Goal: Task Accomplishment & Management: Manage account settings

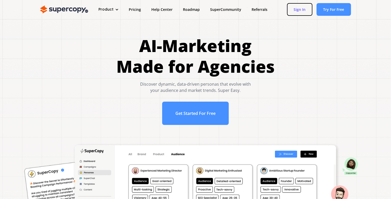
click at [302, 10] on link "Sign In" at bounding box center [299, 9] width 25 height 13
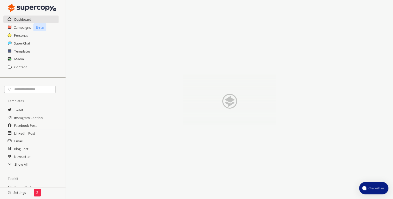
click at [34, 192] on div "2" at bounding box center [37, 193] width 7 height 8
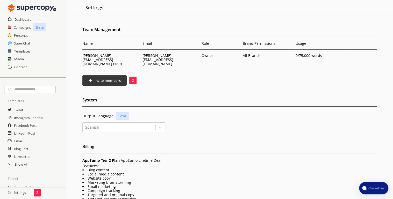
click at [132, 79] on p "2" at bounding box center [133, 81] width 2 height 4
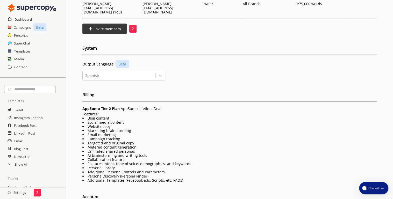
click at [22, 20] on h2 "Dashboard" at bounding box center [23, 20] width 17 height 8
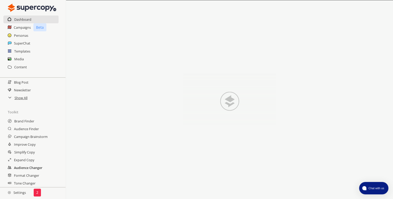
scroll to position [1, 0]
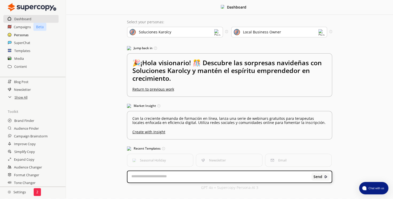
click at [23, 36] on h2 "Personas" at bounding box center [21, 35] width 15 height 8
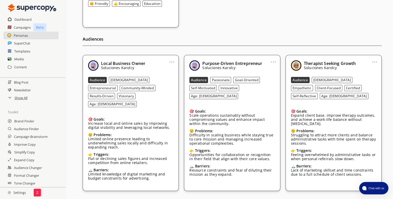
scroll to position [52, 0]
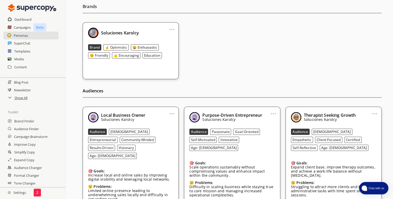
click at [376, 188] on span "Chat with us" at bounding box center [375, 188] width 19 height 4
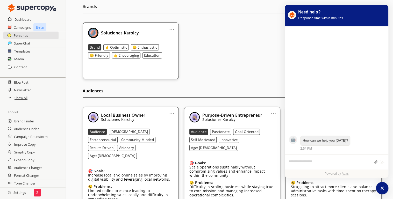
click at [329, 160] on textarea "atlas-composer" at bounding box center [330, 162] width 82 height 7
type textarea "**********"
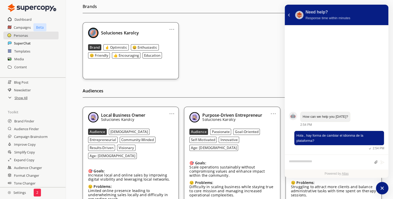
click at [20, 44] on h2 "SuperChat" at bounding box center [22, 43] width 17 height 8
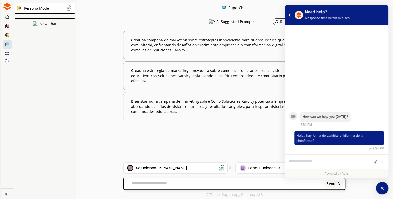
click at [7, 53] on rect at bounding box center [6, 52] width 3 height 1
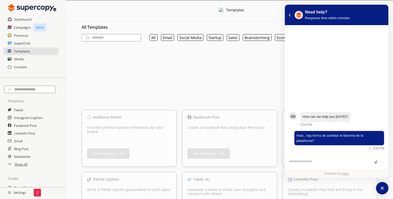
click at [251, 18] on div "Templates" at bounding box center [229, 10] width 327 height 21
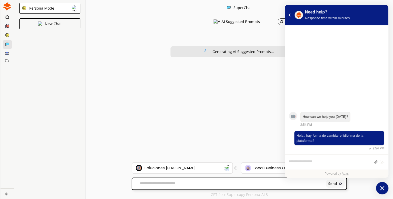
drag, startPoint x: 381, startPoint y: 189, endPoint x: 378, endPoint y: 186, distance: 4.2
click at [381, 189] on icon "atlas-launcher" at bounding box center [383, 189] width 8 height 8
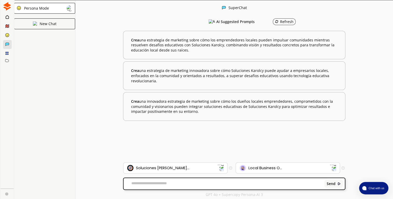
click at [8, 25] on icon at bounding box center [7, 26] width 4 height 4
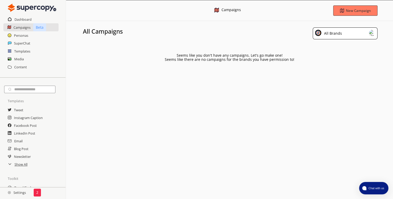
click at [349, 35] on div "All Brands" at bounding box center [345, 33] width 65 height 12
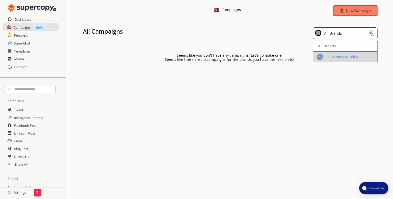
scroll to position [1, 0]
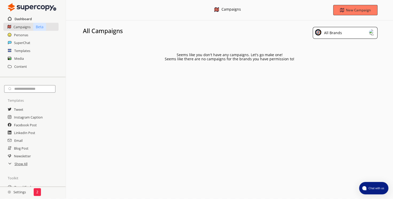
click at [18, 18] on h2 "Dashboard" at bounding box center [23, 19] width 17 height 8
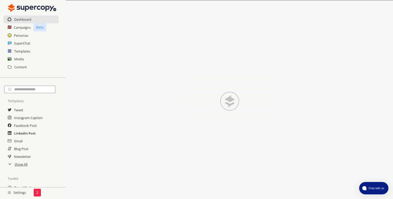
click at [22, 134] on h2 "LinkedIn Post" at bounding box center [25, 134] width 22 height 8
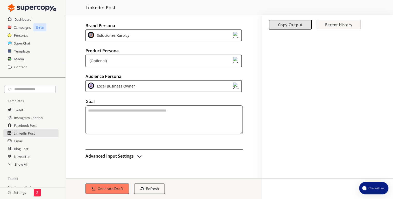
click at [231, 31] on div "Soluciones Karolcy" at bounding box center [164, 36] width 156 height 12
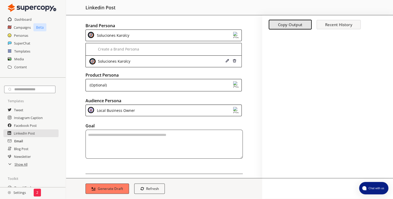
click at [16, 143] on h2 "Email" at bounding box center [18, 141] width 9 height 8
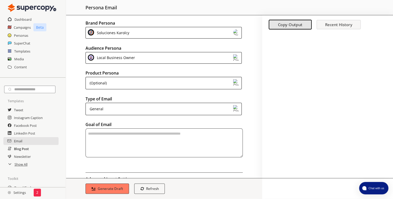
click at [18, 152] on h2 "Blog Post" at bounding box center [21, 149] width 15 height 8
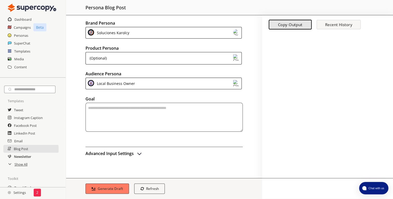
click at [18, 160] on h2 "Newsletter" at bounding box center [22, 157] width 17 height 8
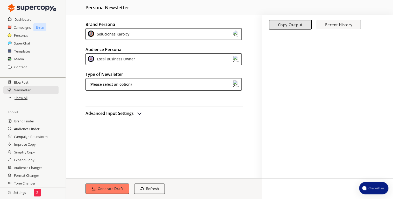
scroll to position [41, 0]
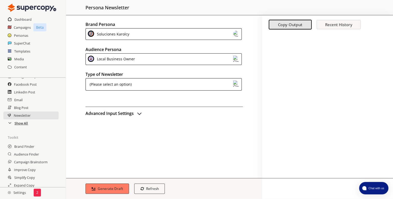
click at [25, 125] on h2 "Show All" at bounding box center [21, 123] width 13 height 8
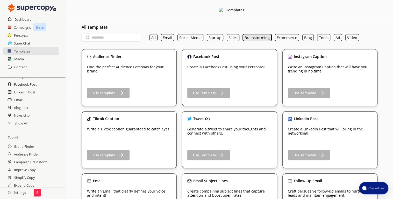
click at [259, 38] on button "Brainstorming" at bounding box center [257, 37] width 29 height 7
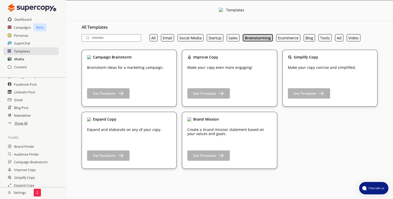
click at [18, 57] on h2 "Media" at bounding box center [19, 59] width 10 height 8
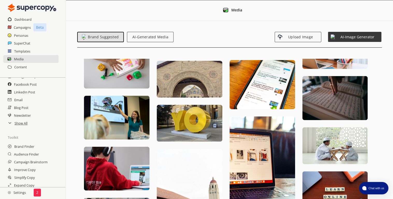
scroll to position [78, 0]
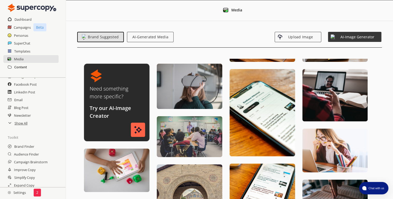
click at [18, 67] on h2 "Content" at bounding box center [20, 67] width 13 height 8
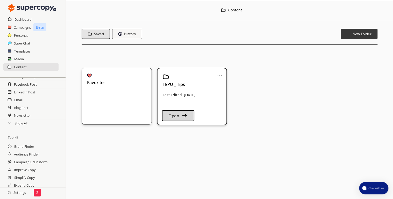
click at [179, 115] on button "Open" at bounding box center [178, 115] width 32 height 11
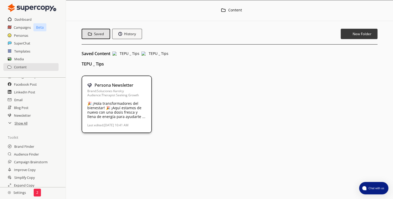
click at [117, 107] on p "🎉 ¡Hola transformadores del bienestar! 🎉 ¡Aquí estamos de nuevo con una dosis f…" at bounding box center [116, 110] width 59 height 18
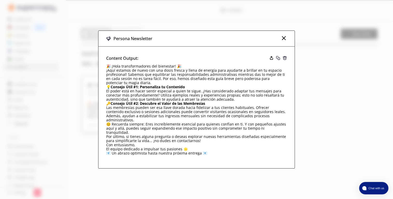
click at [273, 60] on img at bounding box center [272, 58] width 4 height 4
click at [276, 61] on div at bounding box center [278, 58] width 17 height 5
click at [283, 41] on img at bounding box center [284, 38] width 6 height 6
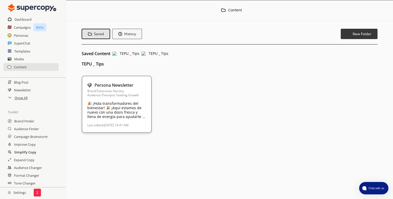
scroll to position [1, 0]
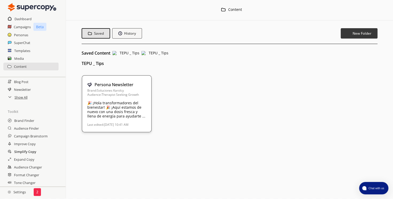
click at [30, 152] on h2 "Simplify Copy" at bounding box center [25, 152] width 22 height 8
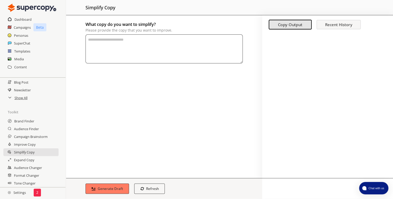
scroll to position [15, 0]
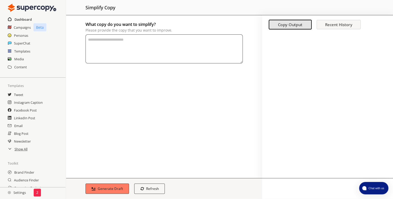
click at [22, 21] on h2 "Dashboard" at bounding box center [23, 20] width 17 height 8
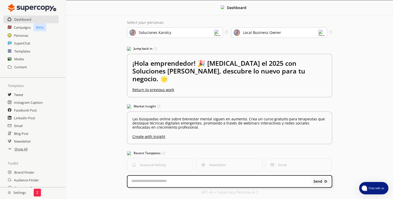
click at [368, 190] on span "Chat with us" at bounding box center [375, 188] width 19 height 4
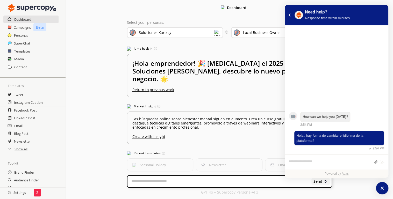
click at [326, 163] on textarea "atlas-composer" at bounding box center [330, 162] width 82 height 7
type textarea "**********"
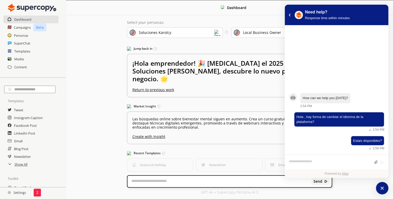
click at [18, 191] on h2 "Settings" at bounding box center [17, 193] width 34 height 10
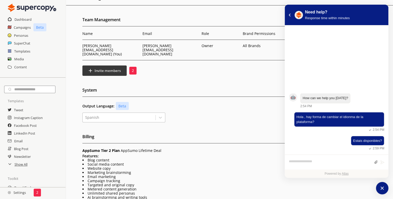
click at [118, 123] on div "Spanish" at bounding box center [123, 118] width 83 height 10
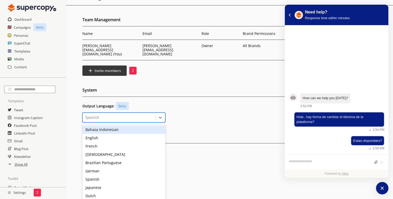
scroll to position [11, 0]
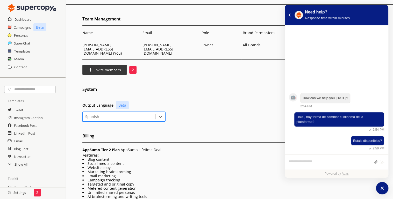
click at [119, 114] on div at bounding box center [119, 116] width 68 height 5
click at [180, 107] on div "Output Language: Beta Spanish" at bounding box center [229, 111] width 294 height 20
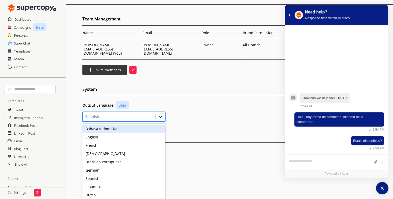
click at [161, 114] on icon at bounding box center [160, 116] width 5 height 5
click at [201, 106] on div "Output Language: Beta option Bahasa Indonesian focused, 1 of 20. 20 results ava…" at bounding box center [229, 111] width 294 height 20
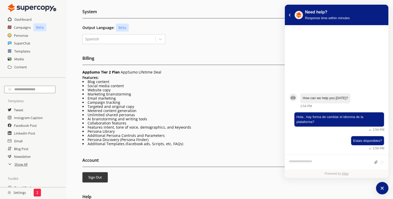
scroll to position [98, 0]
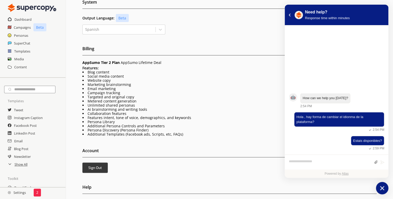
click at [379, 189] on icon "atlas-launcher" at bounding box center [383, 189] width 8 height 8
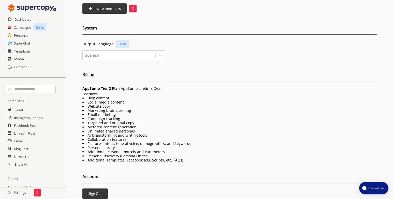
scroll to position [0, 0]
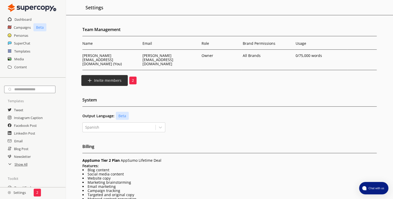
click at [110, 79] on button "Invite members" at bounding box center [104, 80] width 46 height 11
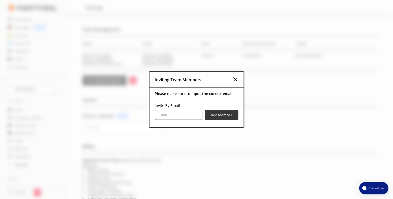
click at [236, 78] on img at bounding box center [235, 79] width 6 height 6
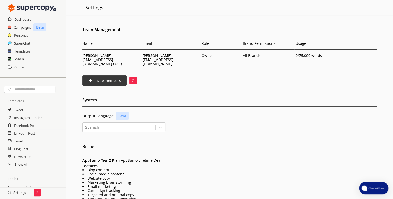
click at [381, 189] on span "Chat with us" at bounding box center [375, 188] width 19 height 4
